Goal: Task Accomplishment & Management: Manage account settings

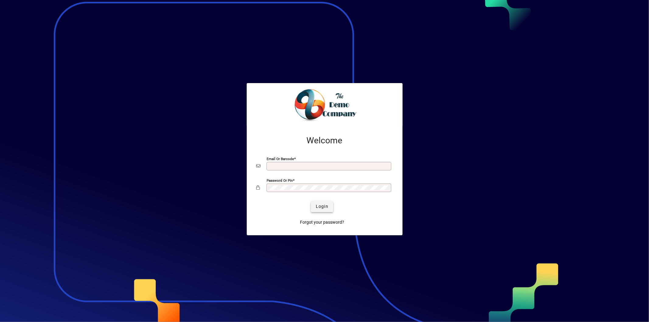
type input "**********"
click at [320, 203] on span "submit" at bounding box center [322, 206] width 22 height 15
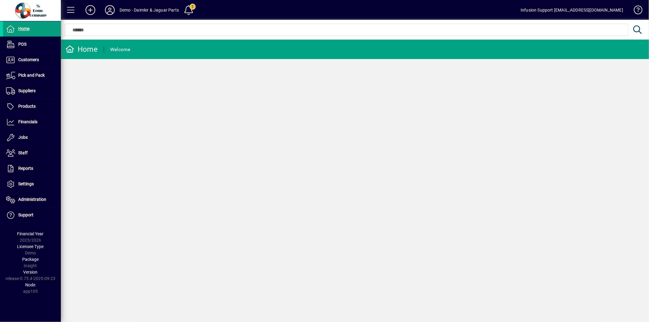
click at [341, 300] on div "Home Welcome" at bounding box center [355, 181] width 588 height 282
click at [46, 304] on div "Home POS Customers Invoices Payments Quotes Backorders Items Communications Pic…" at bounding box center [30, 161] width 61 height 322
click at [175, 303] on div "Home Welcome" at bounding box center [355, 181] width 588 height 282
click at [104, 8] on icon at bounding box center [110, 10] width 12 height 10
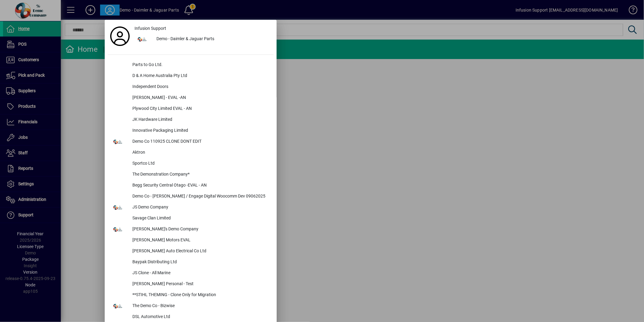
click at [86, 169] on div at bounding box center [322, 161] width 644 height 322
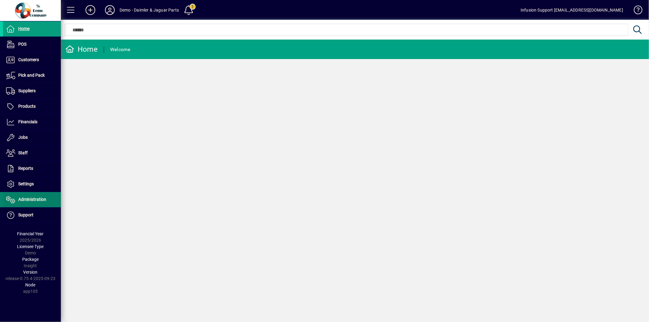
click at [43, 202] on span "Administration" at bounding box center [24, 199] width 43 height 7
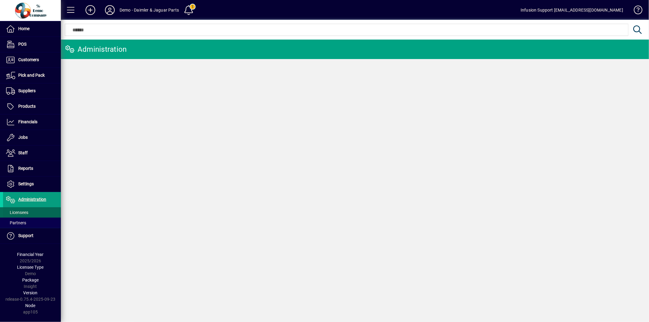
click at [33, 214] on span at bounding box center [32, 212] width 58 height 15
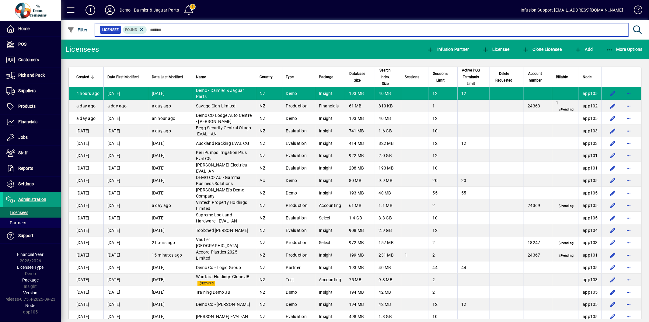
click at [173, 30] on input "text" at bounding box center [385, 30] width 477 height 9
click at [163, 30] on input "text" at bounding box center [385, 30] width 477 height 9
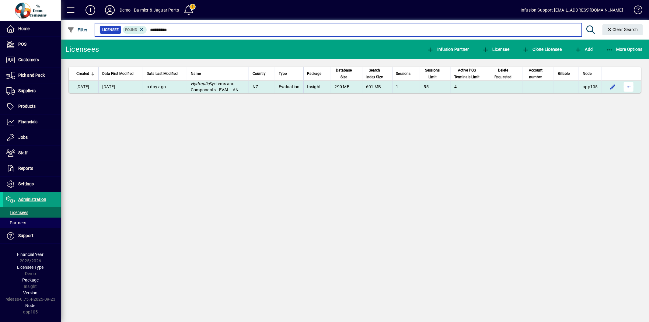
type input "*********"
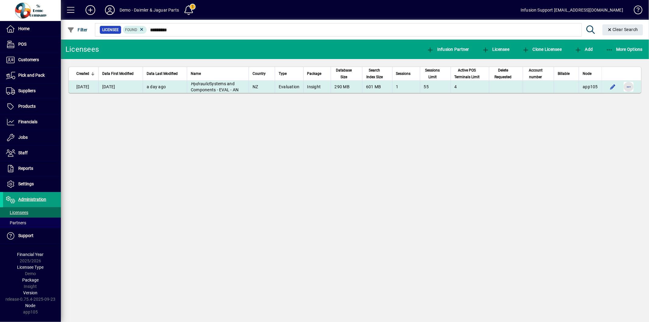
click at [626, 88] on span "button" at bounding box center [629, 86] width 15 height 15
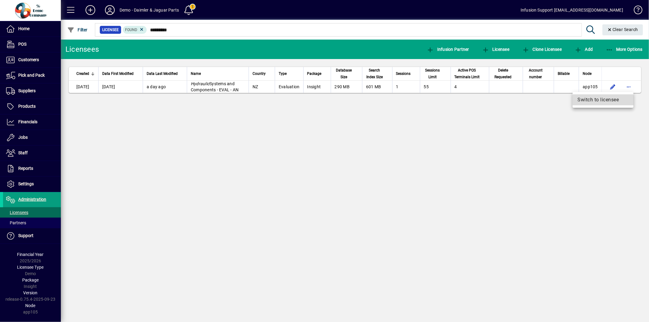
click at [608, 97] on span "Switch to licensee" at bounding box center [603, 99] width 51 height 7
